Goal: Contribute content: Add original content to the website for others to see

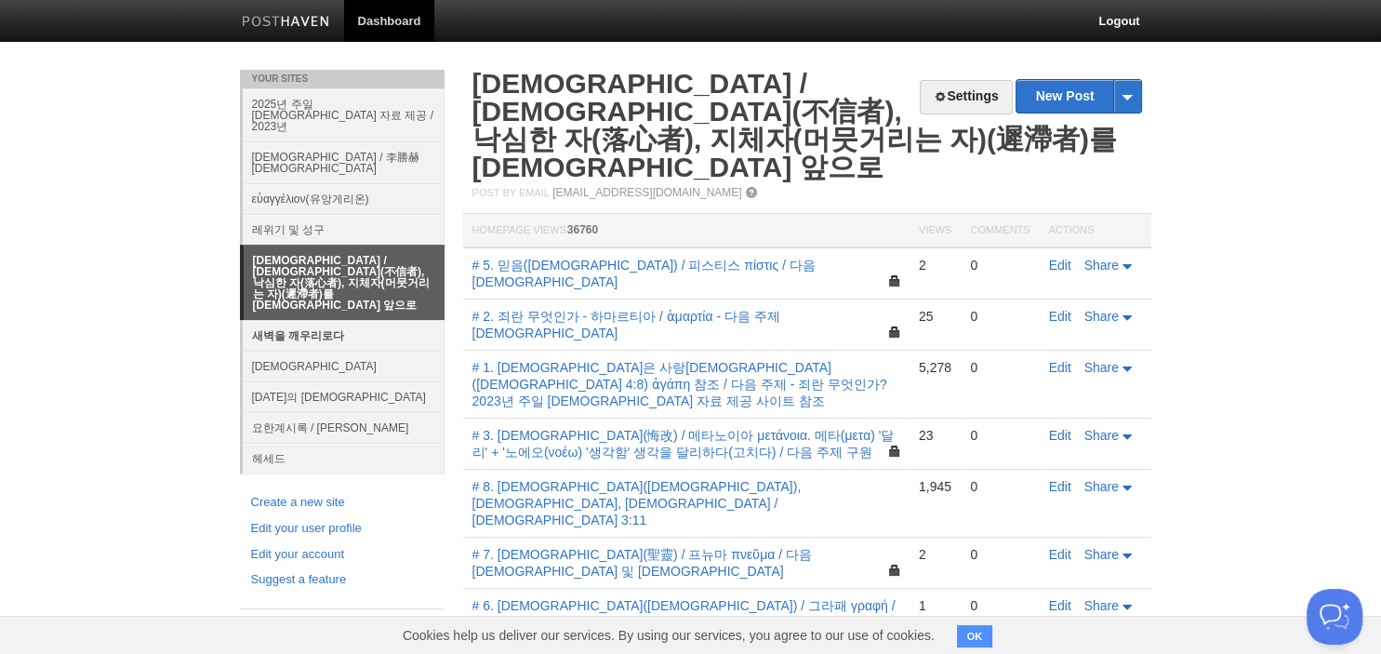
click at [324, 320] on link "새벽을 깨우리로다" at bounding box center [344, 335] width 202 height 31
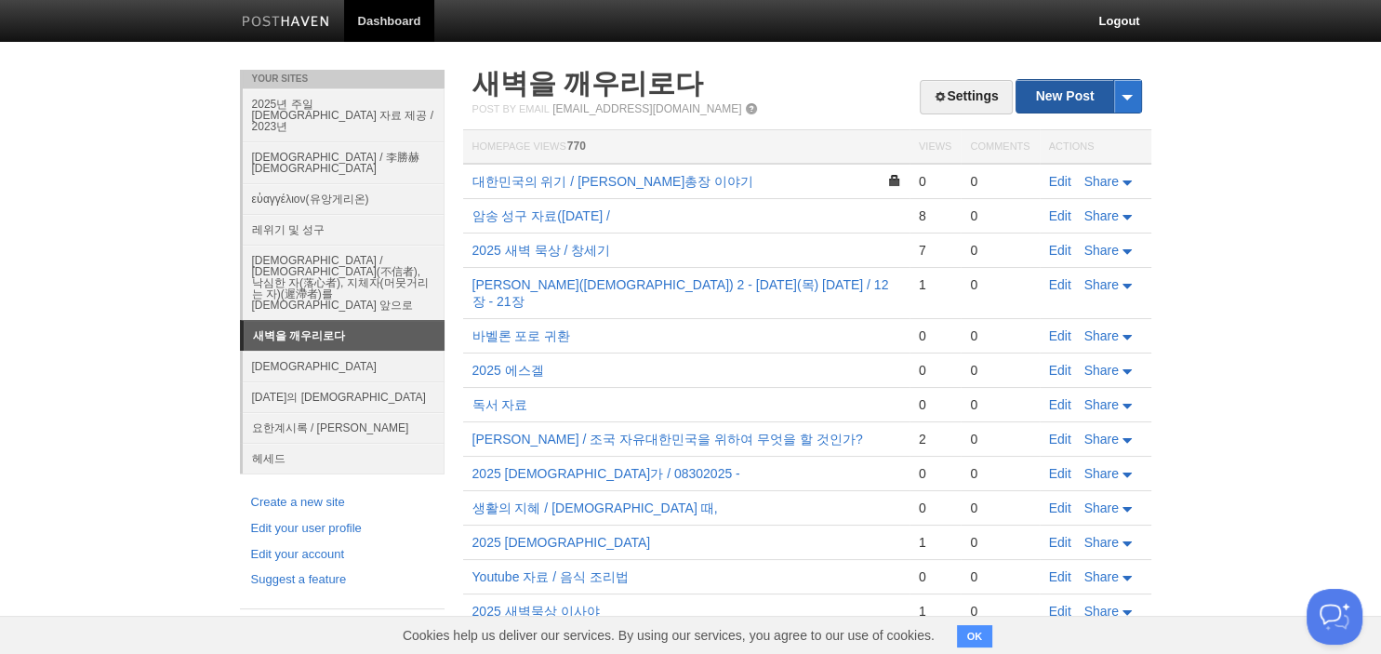
click at [1058, 94] on link "New Post" at bounding box center [1078, 96] width 124 height 33
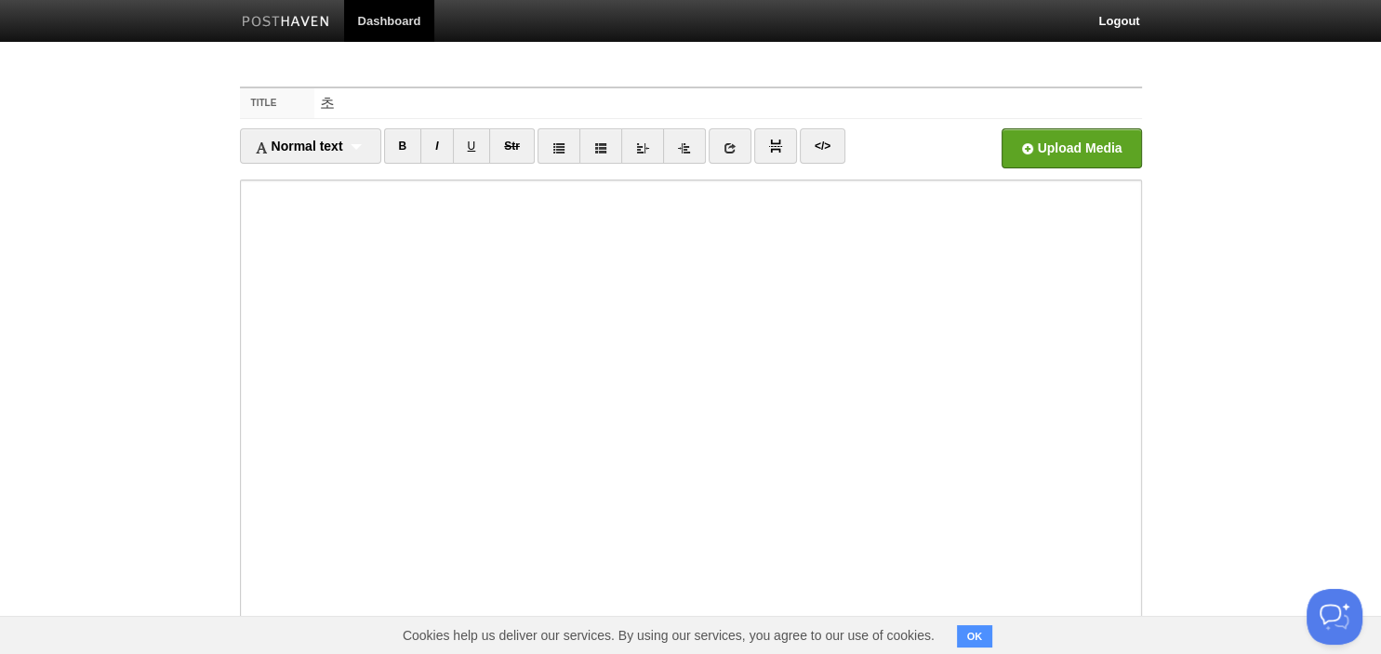
type input "ㅊ"
type input "통화 스와프"
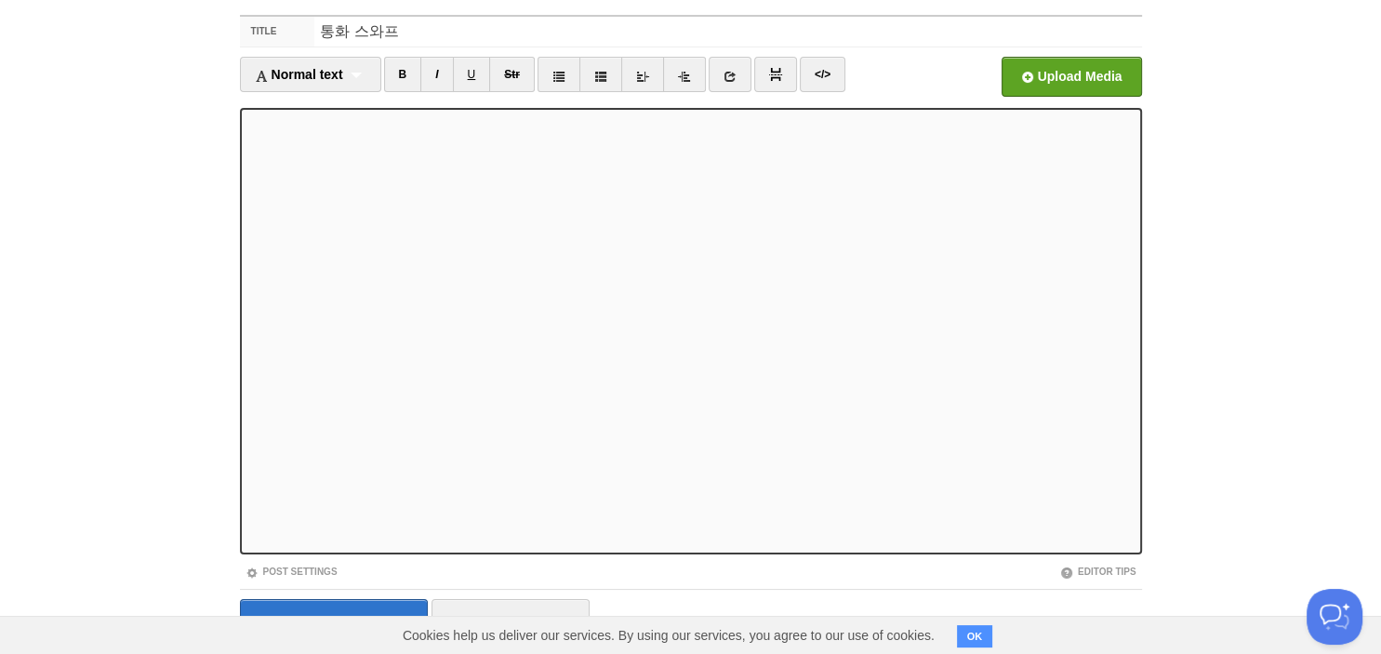
scroll to position [127, 0]
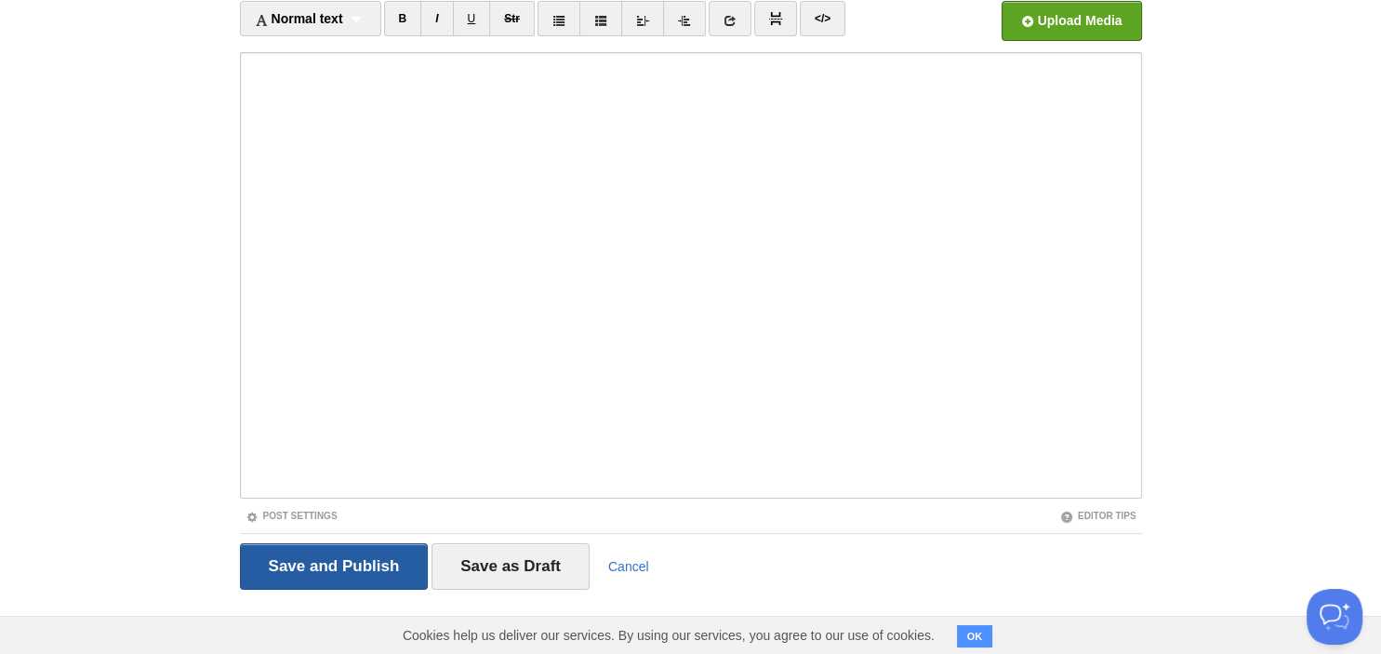
click at [366, 556] on input "Save and Publish" at bounding box center [334, 566] width 189 height 46
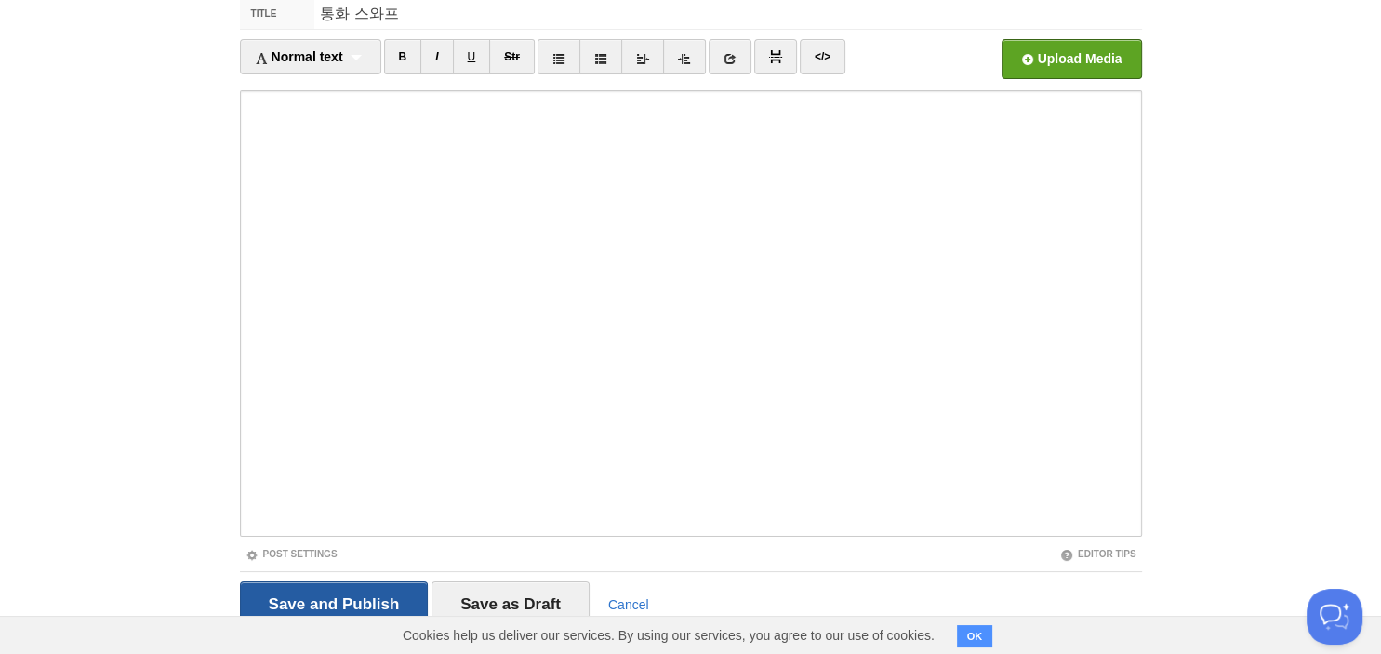
scroll to position [70, 0]
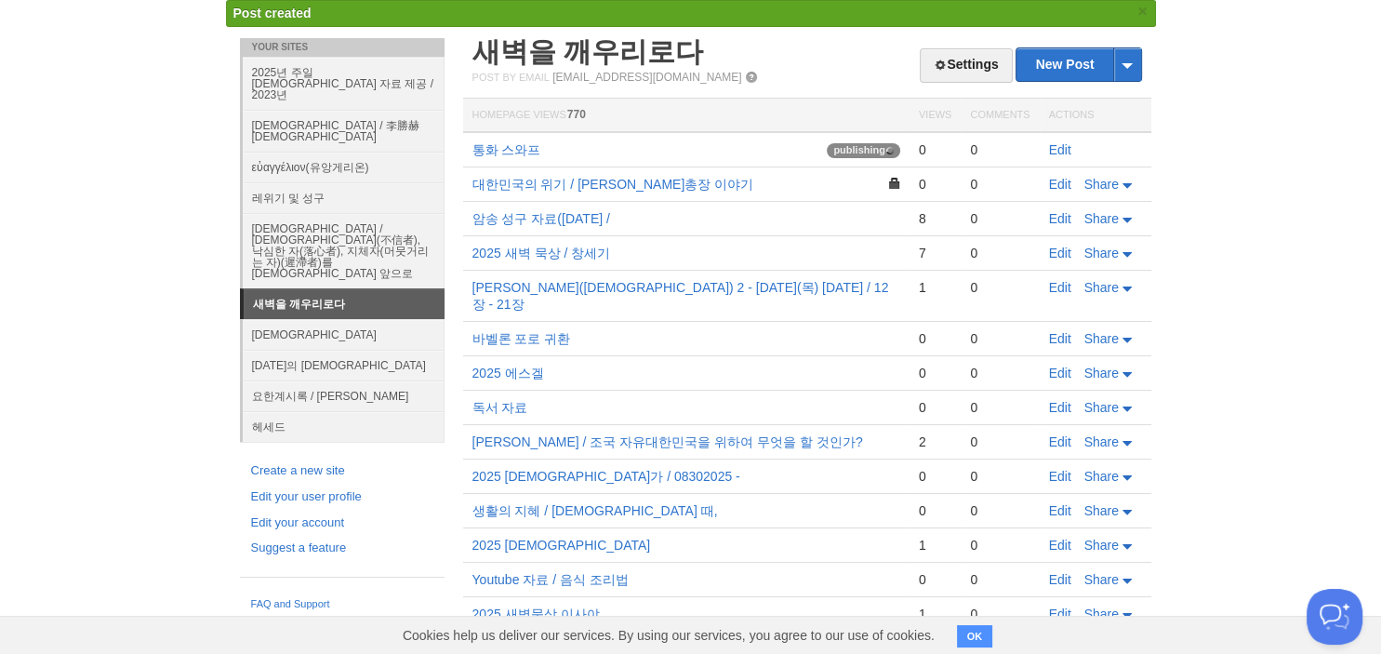
click at [1248, 117] on body "Dashboard Logout Post created × Your Sites 2025년 주일 [DEMOGRAPHIC_DATA] 자료 제공 / …" at bounding box center [690, 468] width 1381 height 1077
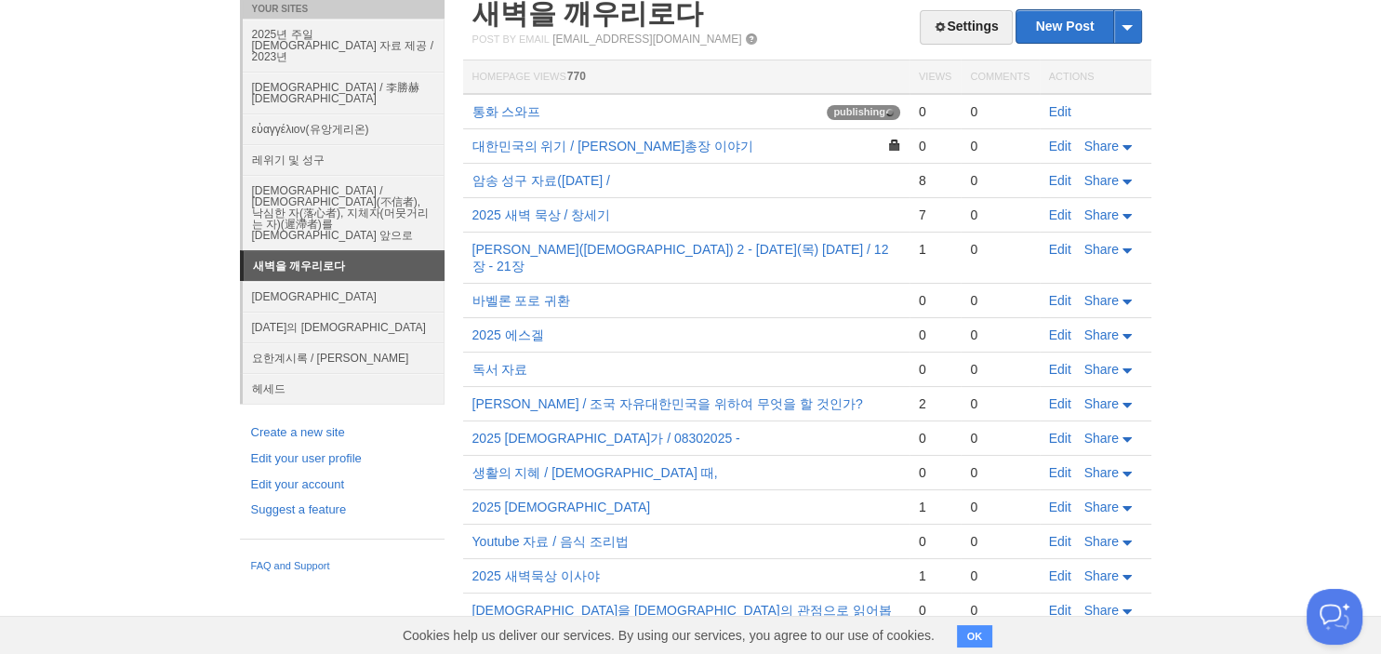
click at [1259, 93] on body "Dashboard Logout Post created × Your Sites 2025년 주일 [DEMOGRAPHIC_DATA] 자료 제공 / …" at bounding box center [690, 449] width 1381 height 1039
click at [1252, 103] on body "Dashboard Logout Post created × Your Sites 2025년 주일 [DEMOGRAPHIC_DATA] 자료 제공 / …" at bounding box center [690, 449] width 1381 height 1039
click at [798, 11] on h2 "새벽을 깨우리로다" at bounding box center [806, 14] width 669 height 28
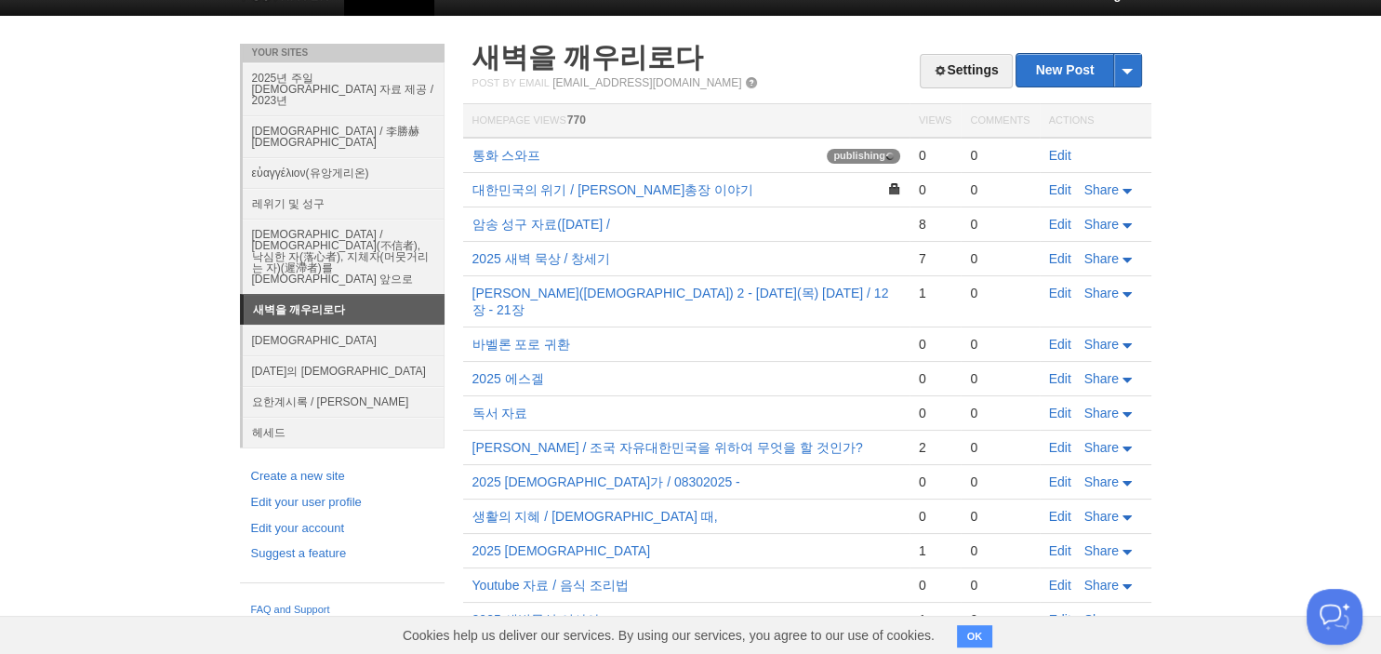
scroll to position [0, 0]
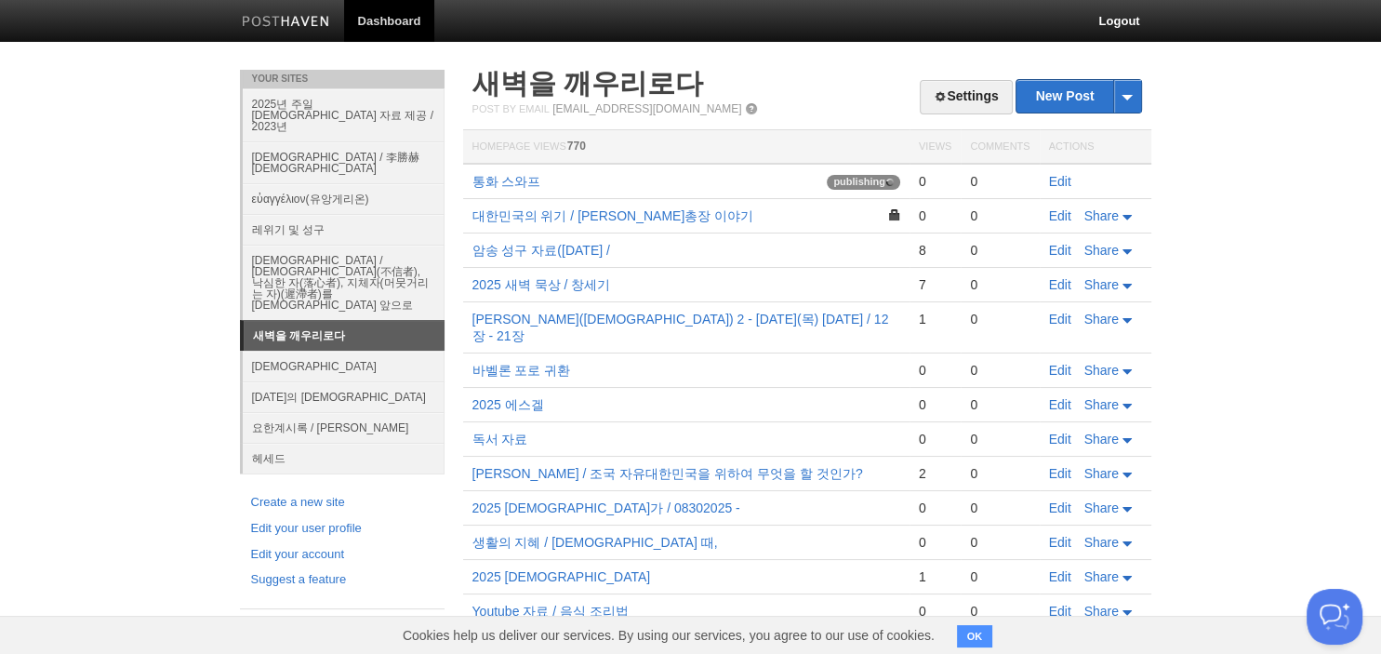
click at [1235, 108] on body "Dashboard Logout Post created × Your Sites 2025년 주일 [DEMOGRAPHIC_DATA] 자료 제공 / …" at bounding box center [690, 519] width 1381 height 1039
click at [178, 92] on body "Dashboard Logout Post created × Your Sites 2025년 주일 [DEMOGRAPHIC_DATA] 자료 제공 / …" at bounding box center [690, 519] width 1381 height 1039
click at [173, 92] on body "Dashboard Logout Post created × Your Sites 2025년 주일 [DEMOGRAPHIC_DATA] 자료 제공 / …" at bounding box center [690, 519] width 1381 height 1039
click at [1053, 182] on link "Edit" at bounding box center [1060, 181] width 22 height 15
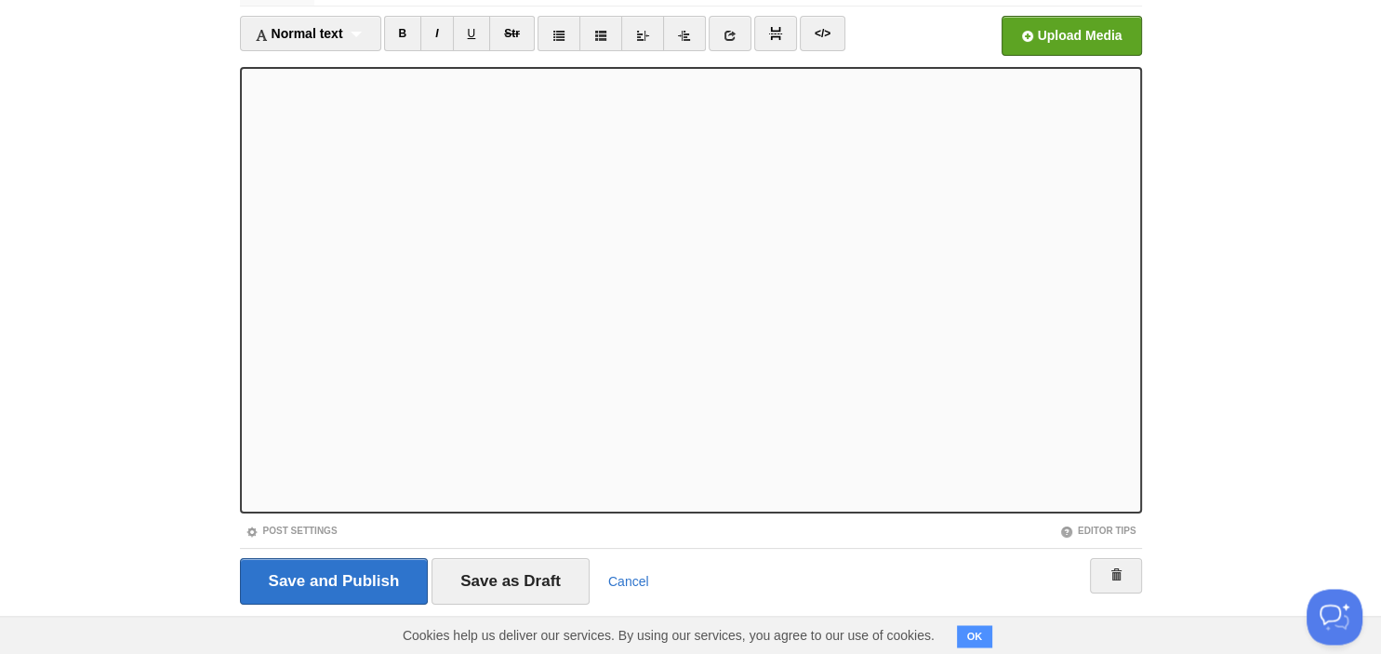
scroll to position [127, 0]
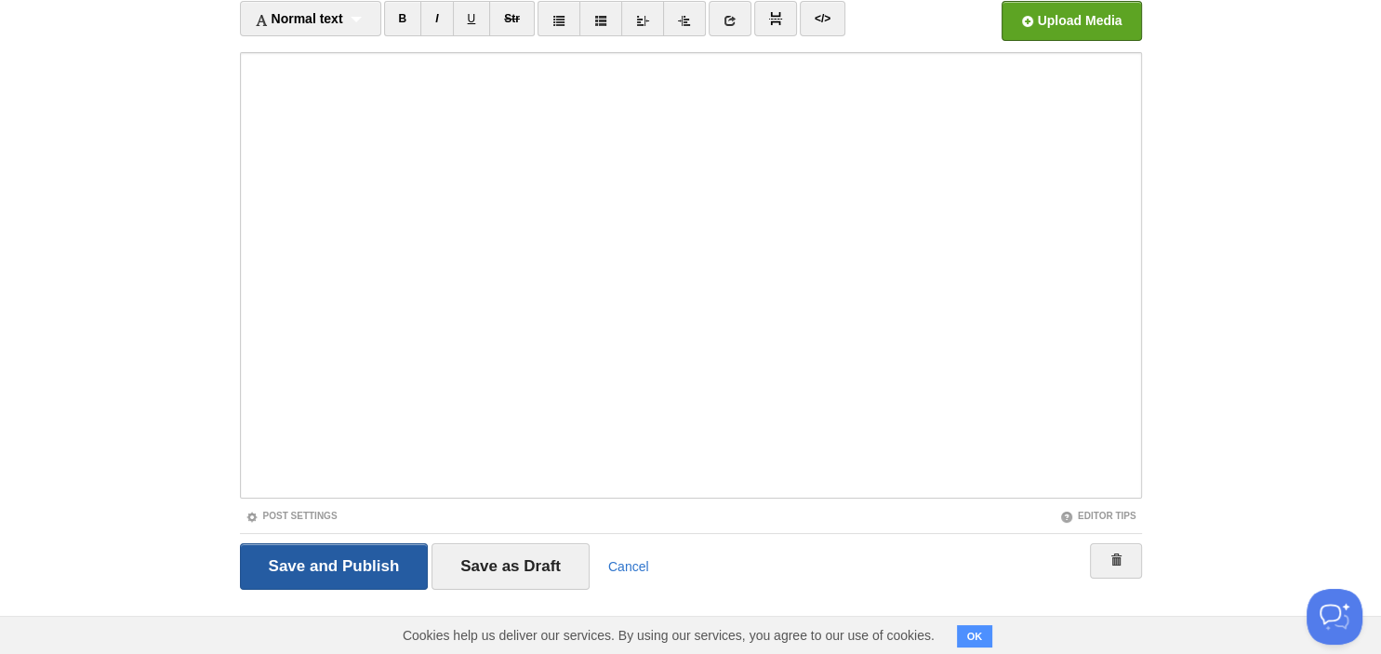
click at [329, 563] on input "Save and Publish" at bounding box center [334, 566] width 189 height 46
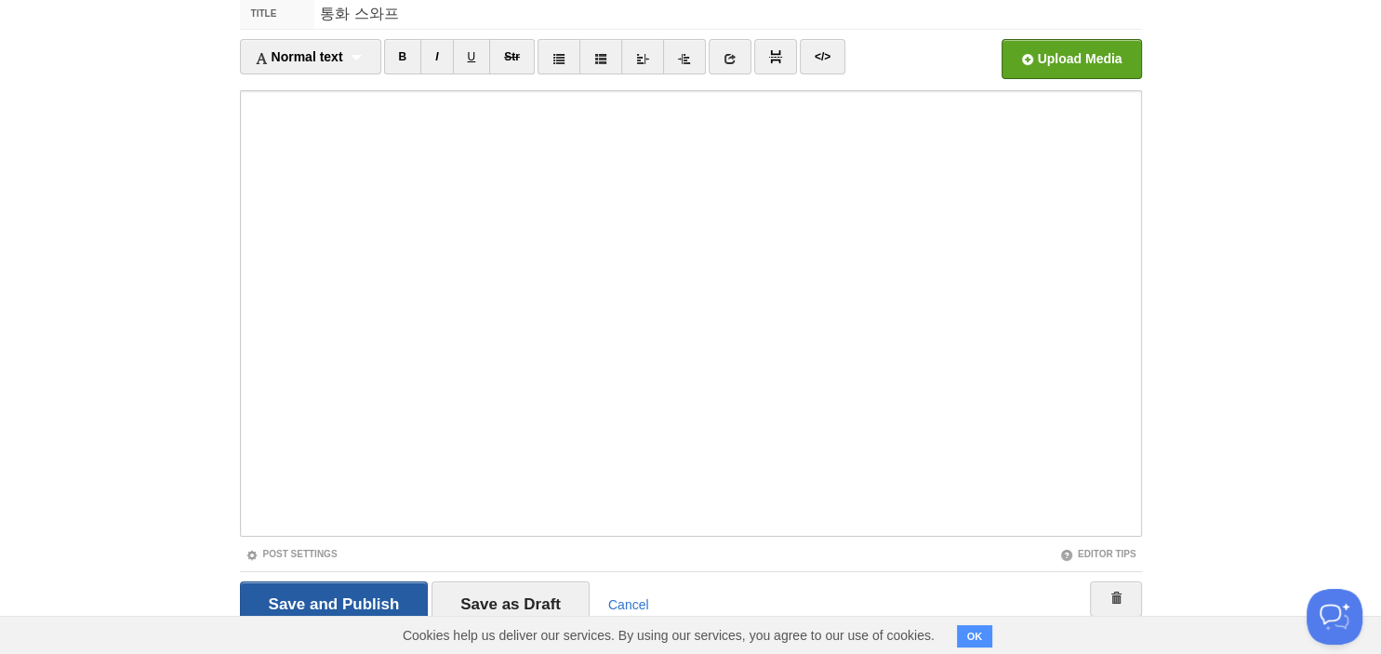
scroll to position [70, 0]
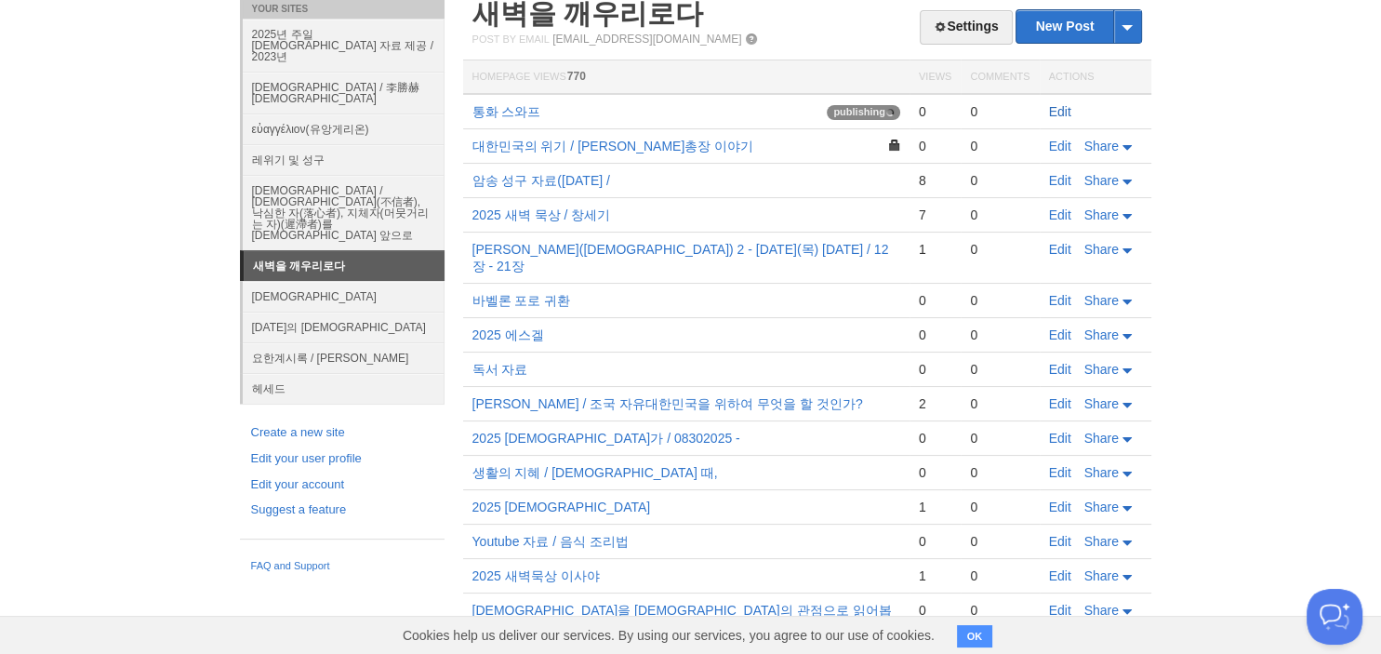
click at [1062, 115] on link "Edit" at bounding box center [1060, 111] width 22 height 15
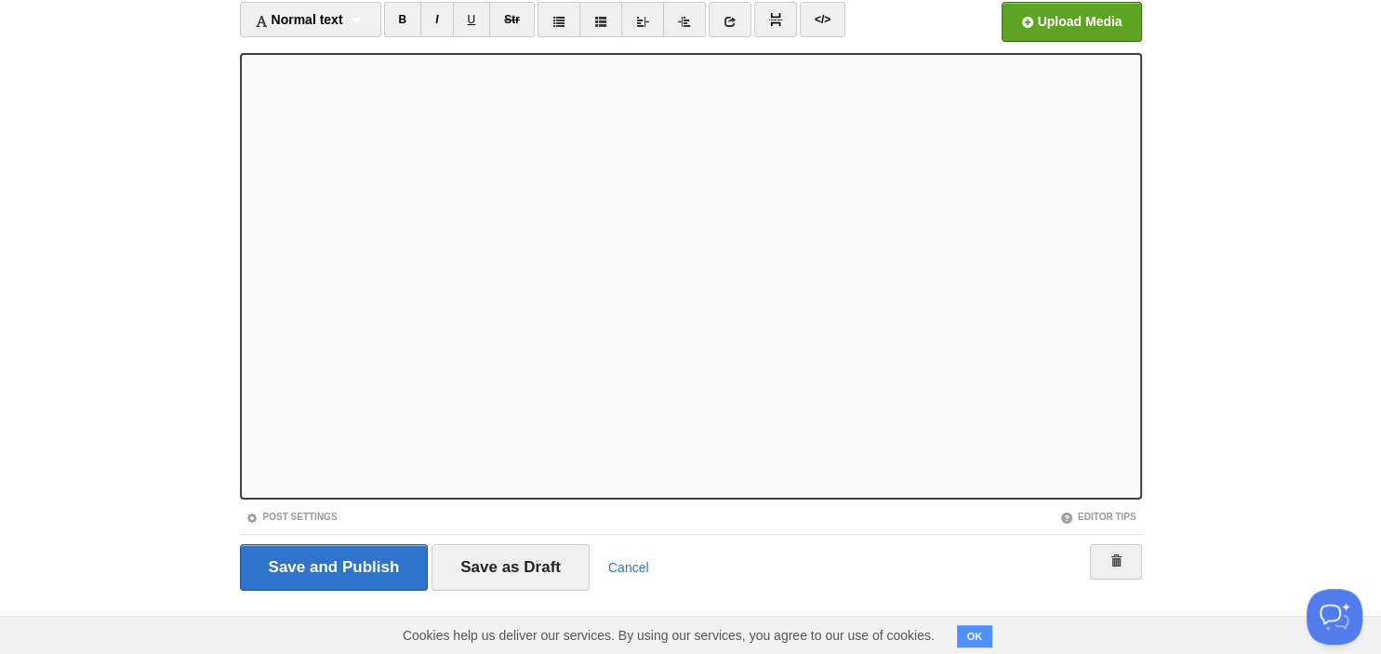
scroll to position [127, 0]
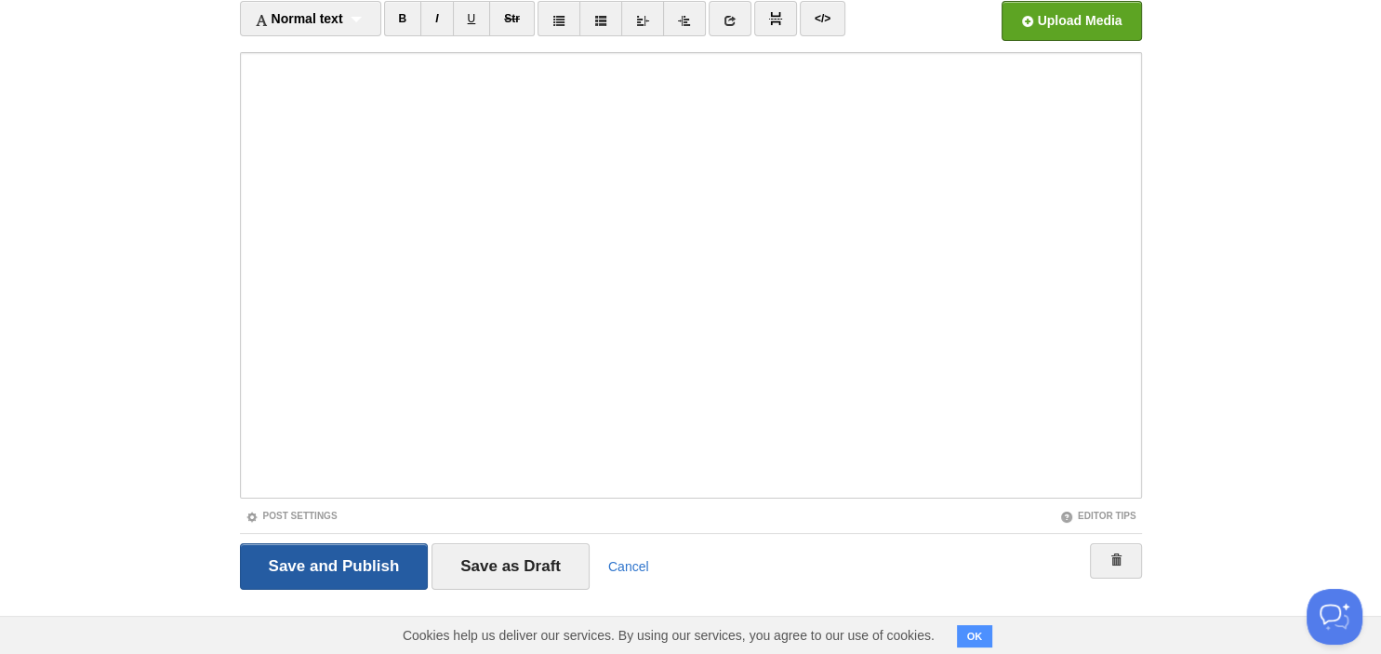
click at [360, 572] on input "Save and Publish" at bounding box center [334, 566] width 189 height 46
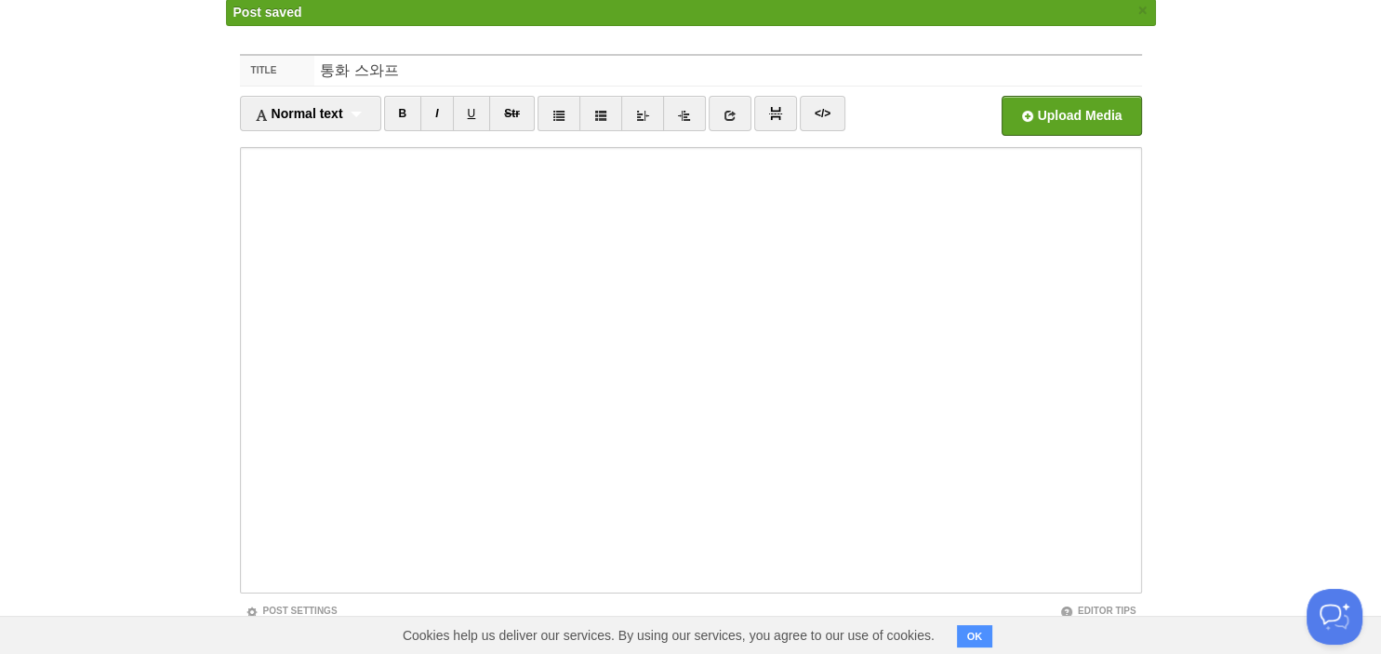
scroll to position [70, 0]
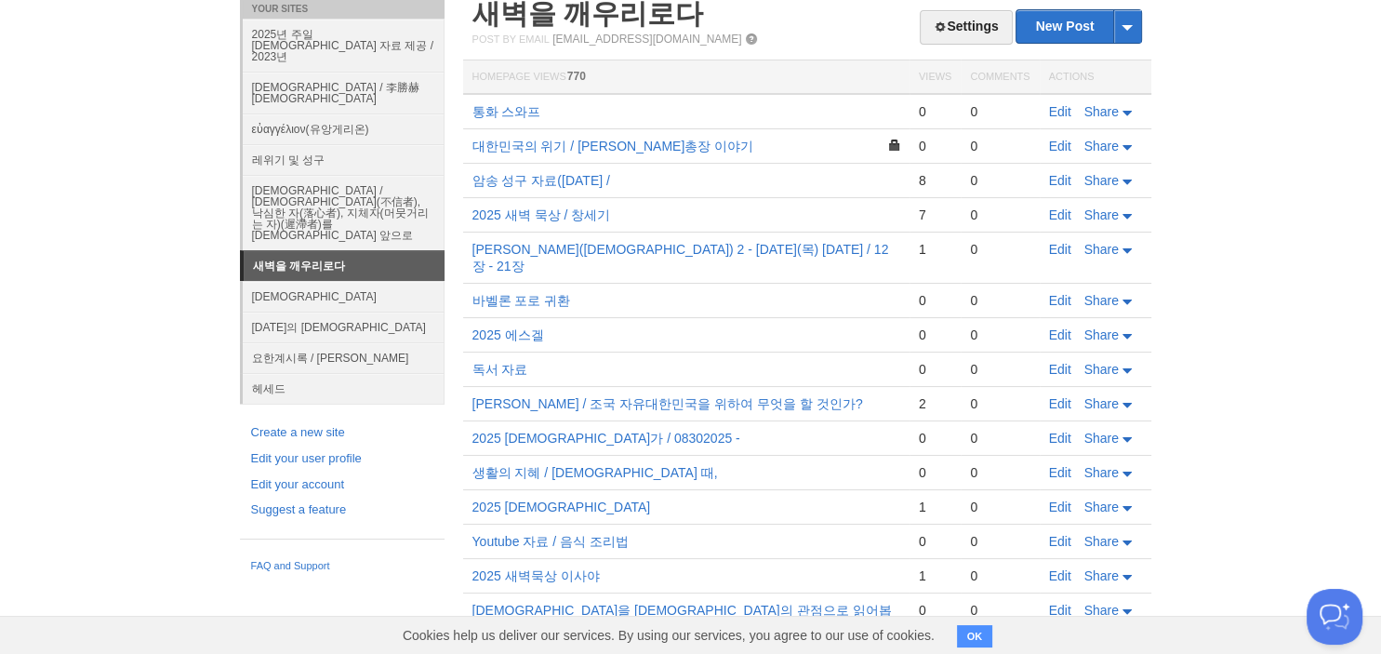
click at [339, 251] on link "새벽을 깨우리로다" at bounding box center [344, 266] width 201 height 30
click at [1049, 327] on link "Edit" at bounding box center [1060, 334] width 22 height 15
